Goal: Task Accomplishment & Management: Use online tool/utility

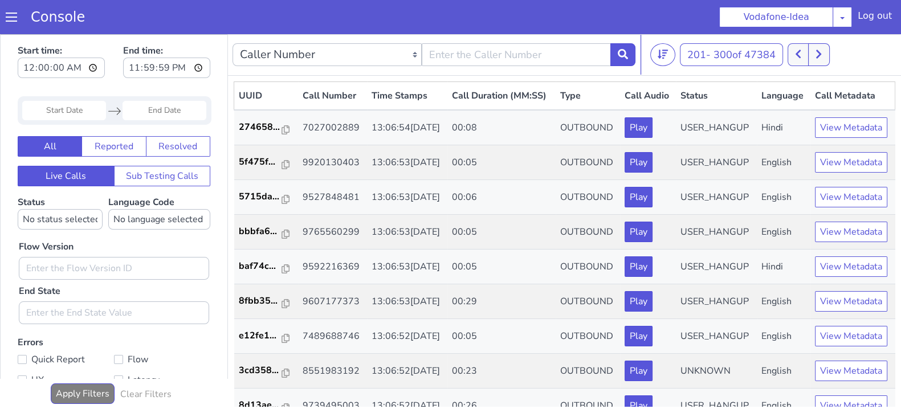
click at [821, 52] on icon at bounding box center [818, 54] width 6 height 10
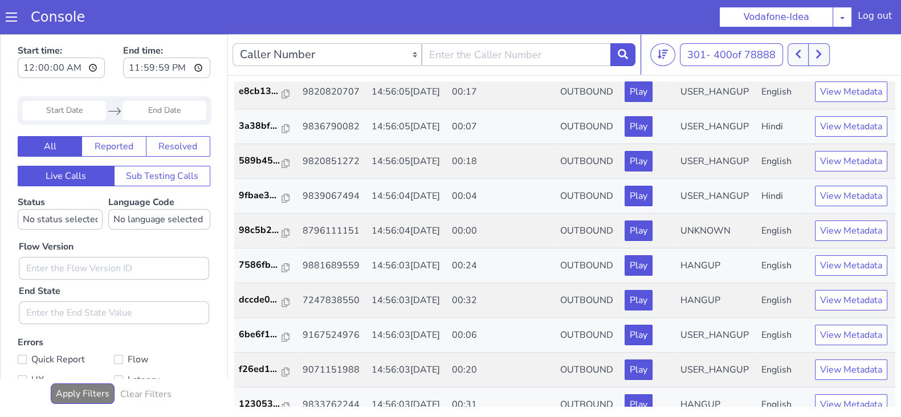
scroll to position [1500, 0]
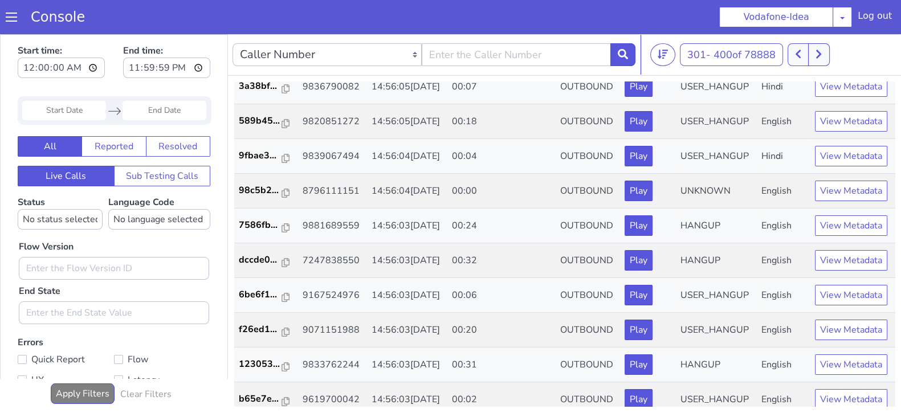
click at [823, 44] on button at bounding box center [818, 54] width 21 height 23
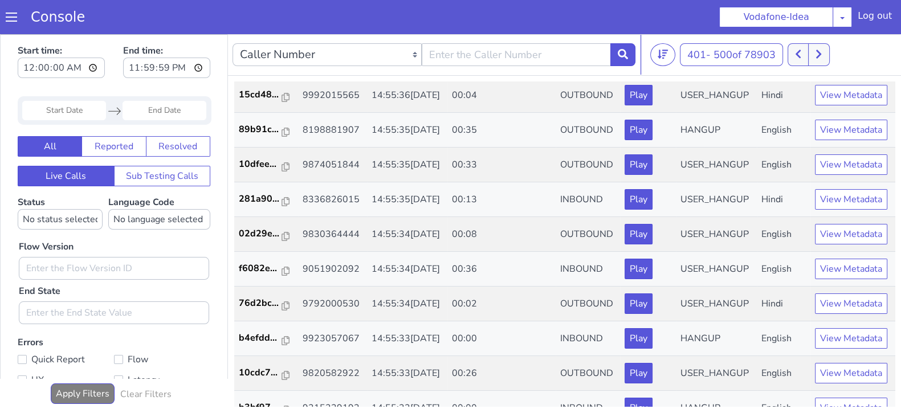
scroll to position [2047, 0]
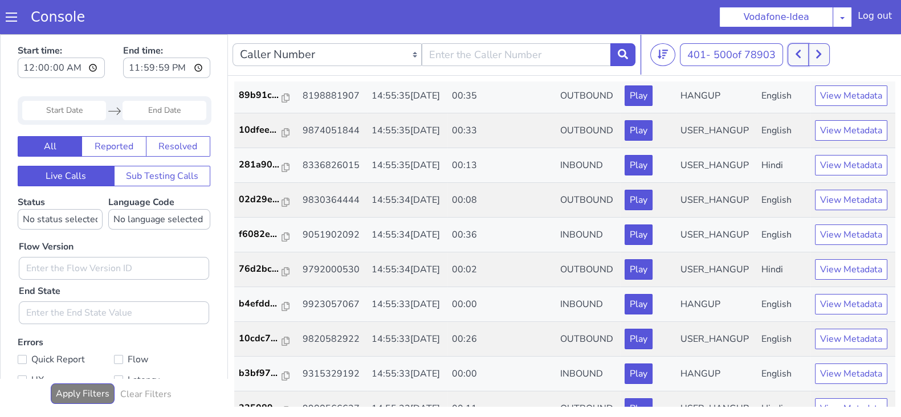
click at [798, 55] on icon at bounding box center [798, 54] width 6 height 10
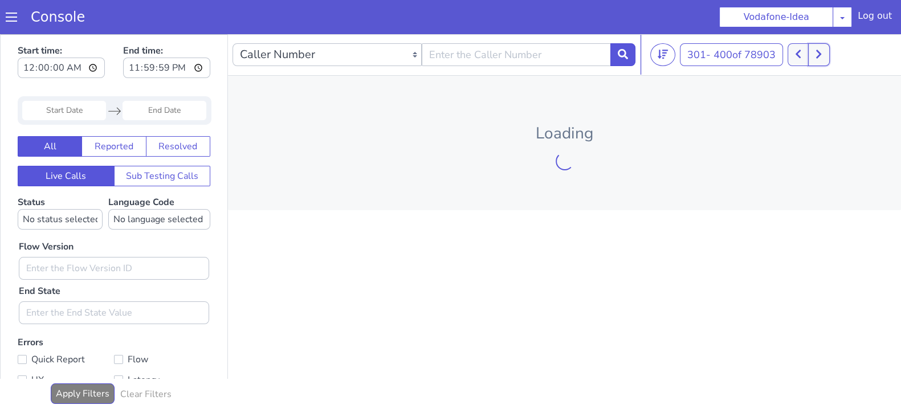
click at [823, 48] on button at bounding box center [818, 54] width 21 height 23
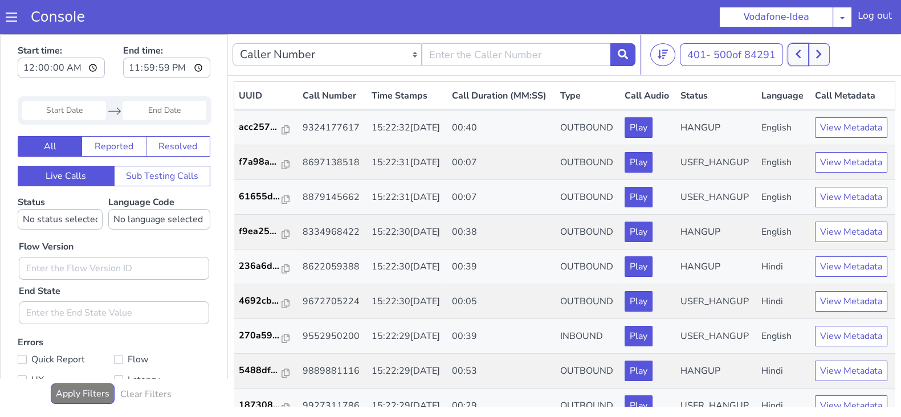
click at [800, 56] on icon at bounding box center [797, 54] width 5 height 9
click at [816, 47] on button at bounding box center [818, 54] width 21 height 23
click at [821, 55] on icon at bounding box center [818, 54] width 5 height 9
click at [820, 56] on icon at bounding box center [818, 54] width 5 height 9
